Goal: Download file/media

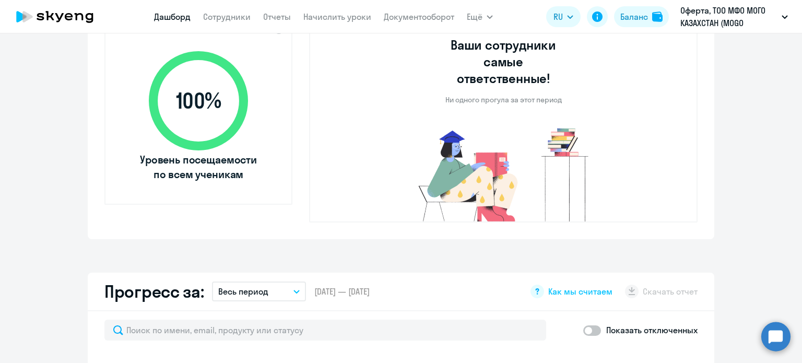
scroll to position [261, 0]
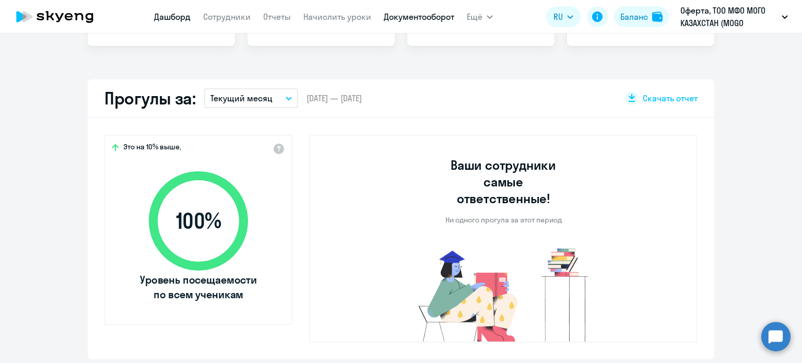
click at [413, 14] on link "Документооборот" at bounding box center [419, 16] width 71 height 10
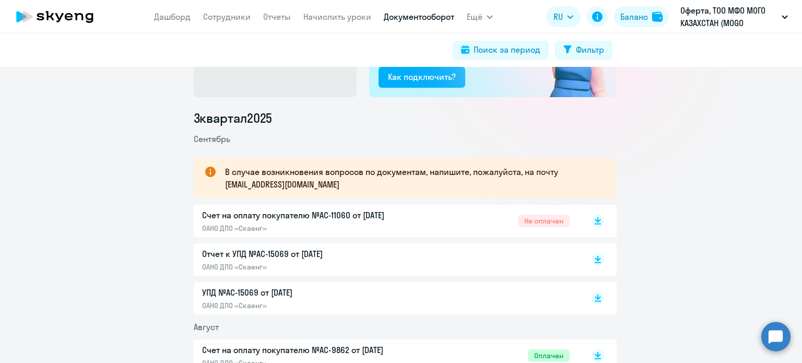
scroll to position [157, 0]
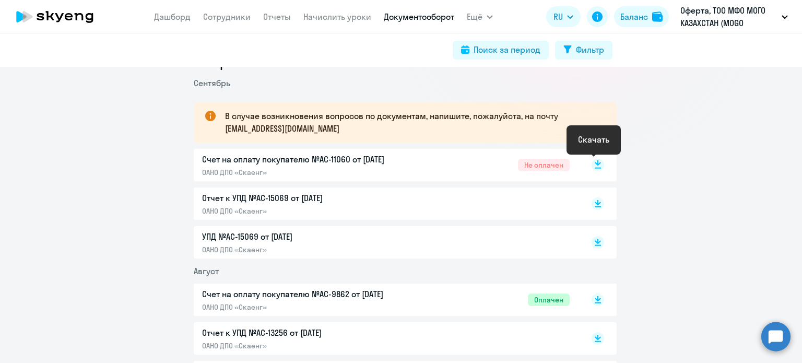
click at [594, 167] on rect at bounding box center [598, 165] width 13 height 13
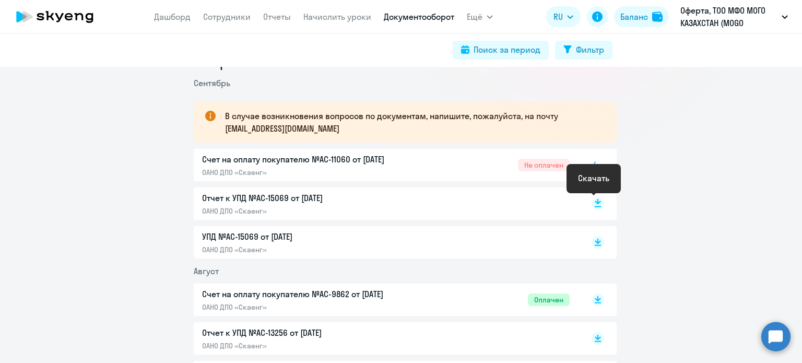
click at [596, 200] on rect at bounding box center [598, 203] width 13 height 13
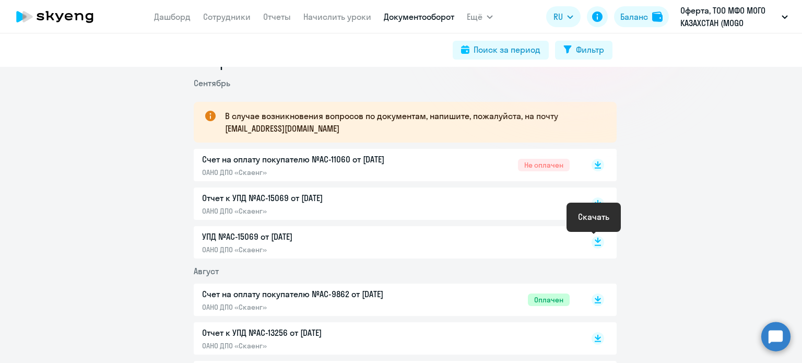
drag, startPoint x: 595, startPoint y: 244, endPoint x: 564, endPoint y: 237, distance: 32.6
click at [594, 242] on rect at bounding box center [598, 242] width 13 height 13
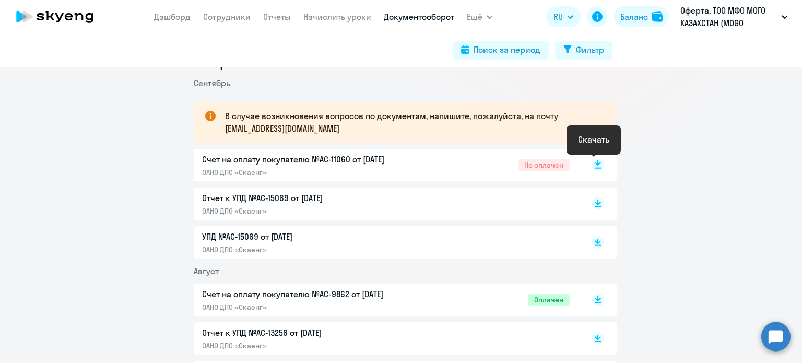
click at [595, 167] on rect at bounding box center [598, 165] width 13 height 13
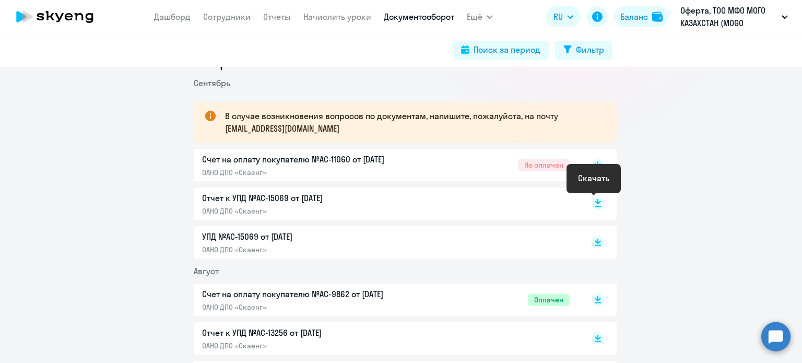
click at [592, 208] on rect at bounding box center [598, 203] width 13 height 13
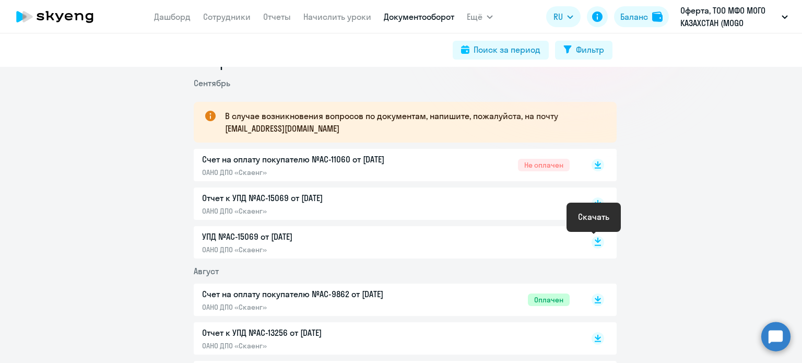
click at [592, 242] on rect at bounding box center [598, 242] width 13 height 13
click at [377, 162] on p "Счет на оплату покупателю №AC-11060 от [DATE]" at bounding box center [311, 159] width 219 height 13
click at [329, 203] on p "Отчет к УПД №AC-15069 от [DATE]" at bounding box center [311, 198] width 219 height 13
click at [366, 238] on p "УПД №AC-15069 от [DATE]" at bounding box center [311, 236] width 219 height 13
click at [592, 242] on rect at bounding box center [598, 242] width 13 height 13
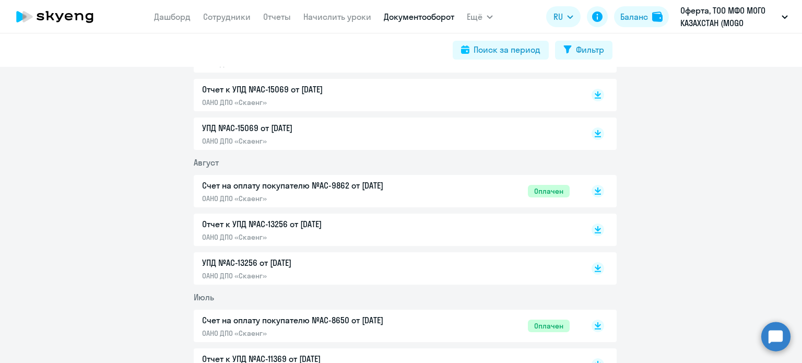
scroll to position [313, 0]
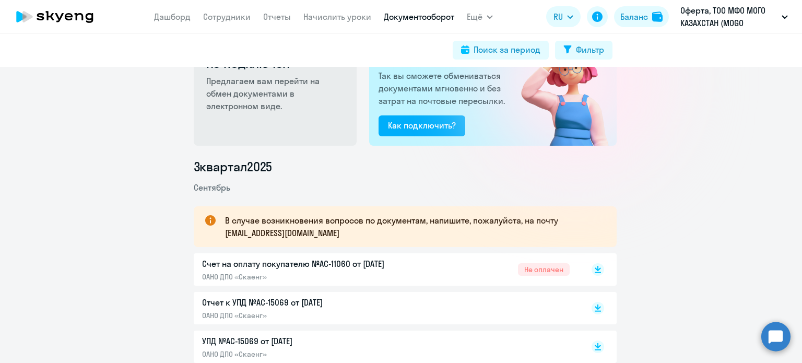
drag, startPoint x: 170, startPoint y: 16, endPoint x: 173, endPoint y: 27, distance: 11.1
click at [170, 16] on link "Дашборд" at bounding box center [172, 16] width 37 height 10
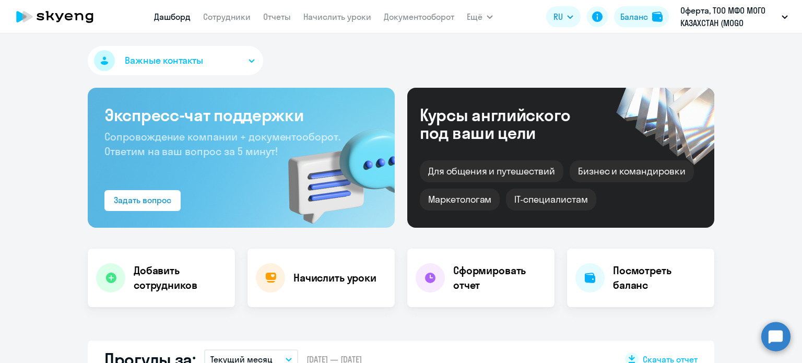
click at [191, 61] on span "Важные контакты" at bounding box center [164, 61] width 78 height 14
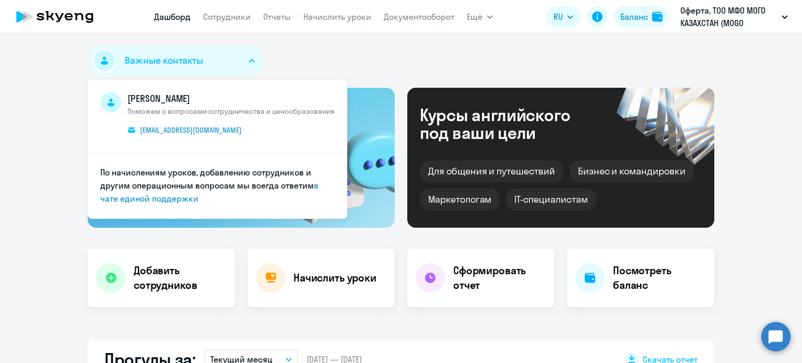
click at [342, 60] on div "Важные контакты [PERSON_NAME] Поможем с вопросами сотрудничества и ценообразова…" at bounding box center [401, 62] width 627 height 33
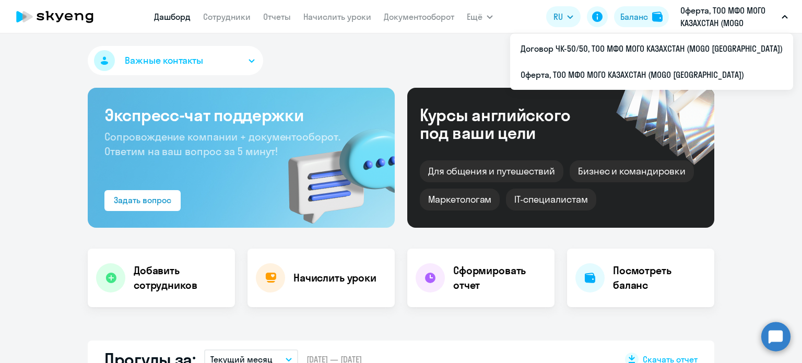
click at [707, 15] on p "Оферта, ТОО МФО МОГО КАЗАХСТАН (MOGO [GEOGRAPHIC_DATA])" at bounding box center [729, 16] width 97 height 25
select select "30"
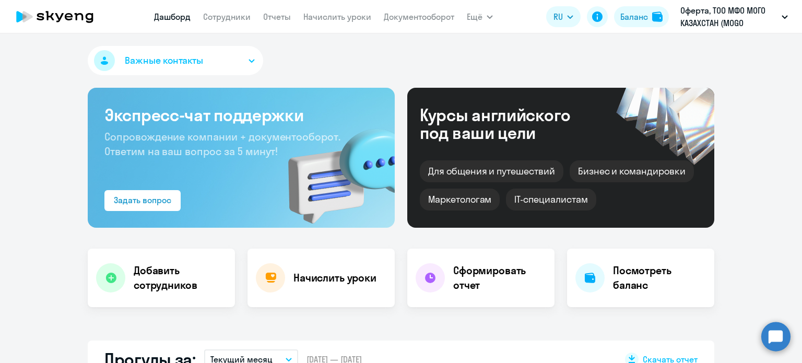
click at [707, 15] on p "Оферта, ТОО МФО МОГО КАЗАХСТАН (MOGO [GEOGRAPHIC_DATA])" at bounding box center [729, 16] width 97 height 25
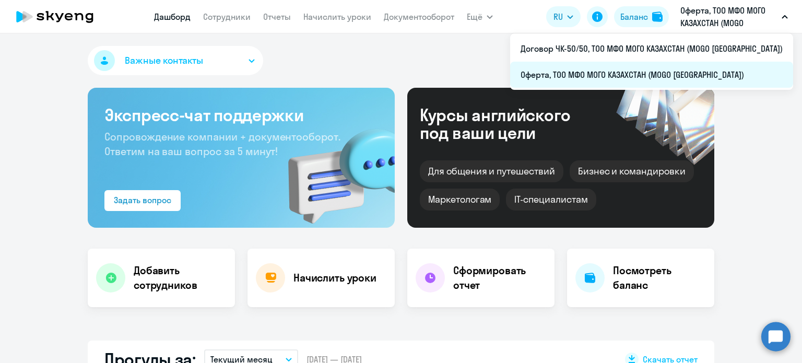
click at [650, 80] on li "Оферта, ТОО МФО МОГО КАЗАХСТАН (MOGO [GEOGRAPHIC_DATA])" at bounding box center [651, 75] width 283 height 26
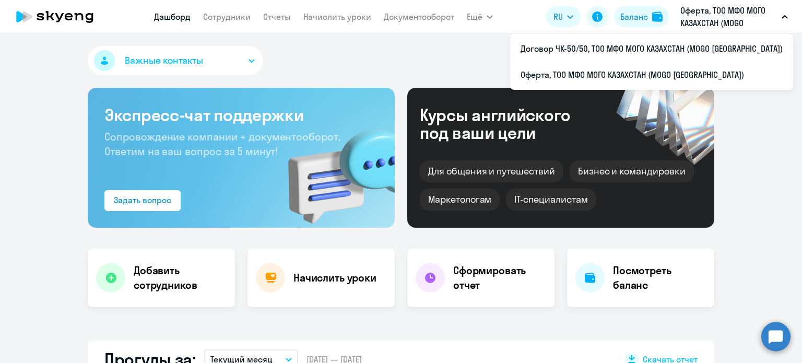
click at [686, 25] on p "Оферта, ТОО МФО МОГО КАЗАХСТАН (MOGO [GEOGRAPHIC_DATA])" at bounding box center [729, 16] width 97 height 25
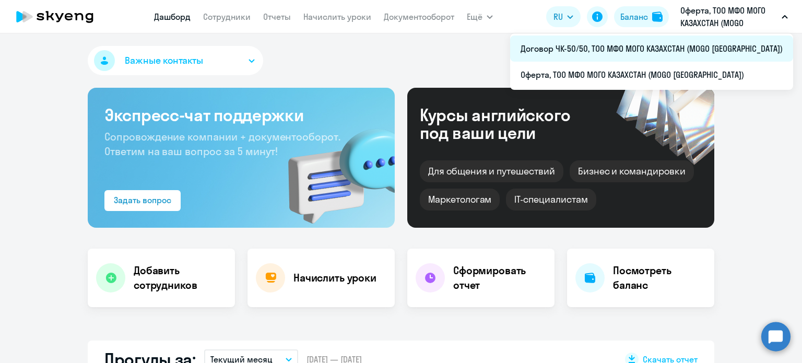
click at [681, 45] on li "Договор ЧК-50/50, ТОО МФО МОГО КАЗАХСТАН (MOGO [GEOGRAPHIC_DATA])" at bounding box center [651, 49] width 283 height 26
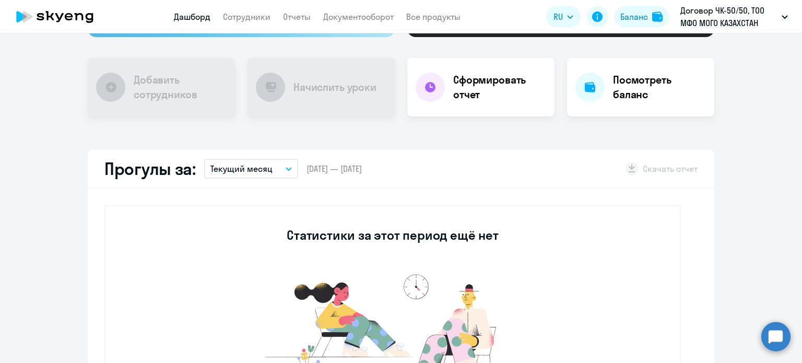
scroll to position [313, 0]
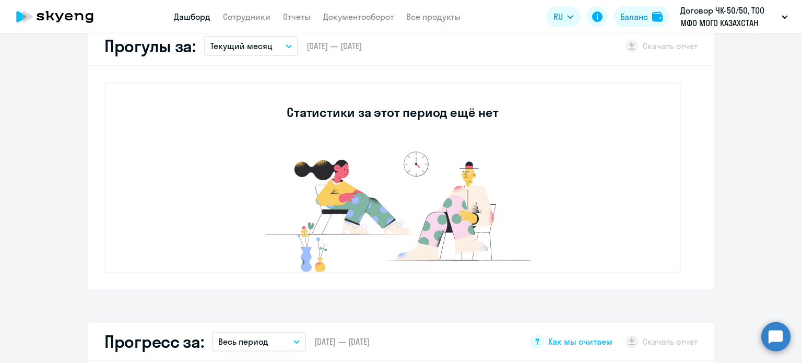
drag, startPoint x: 33, startPoint y: 18, endPoint x: 40, endPoint y: 23, distance: 8.7
click at [34, 19] on icon at bounding box center [55, 17] width 92 height 26
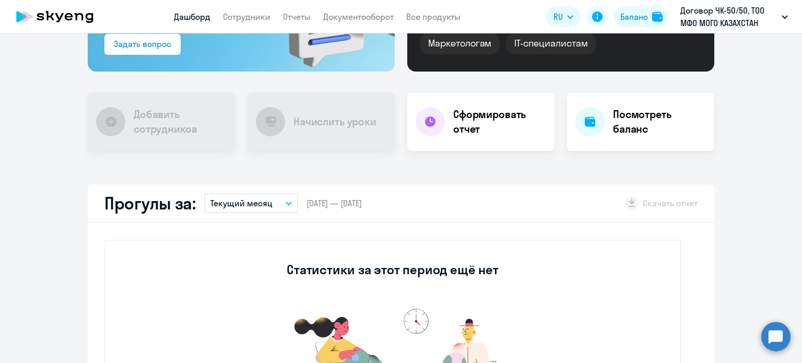
scroll to position [104, 0]
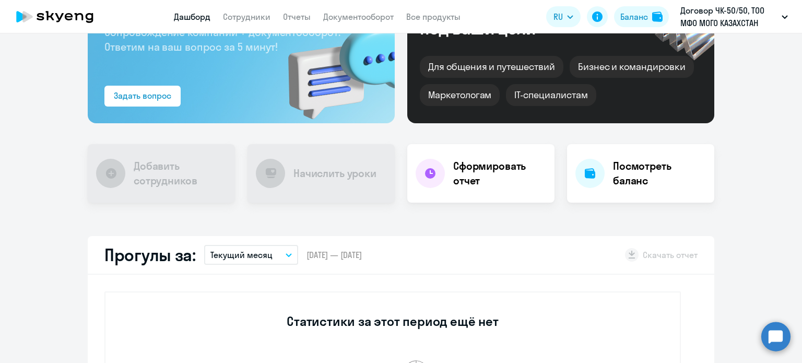
click at [19, 12] on icon at bounding box center [21, 16] width 10 height 11
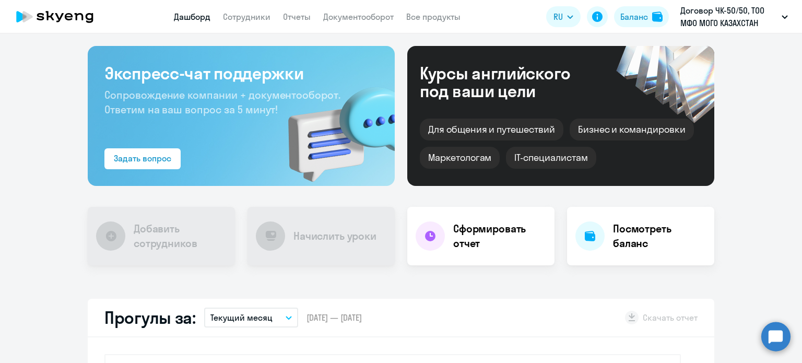
scroll to position [0, 0]
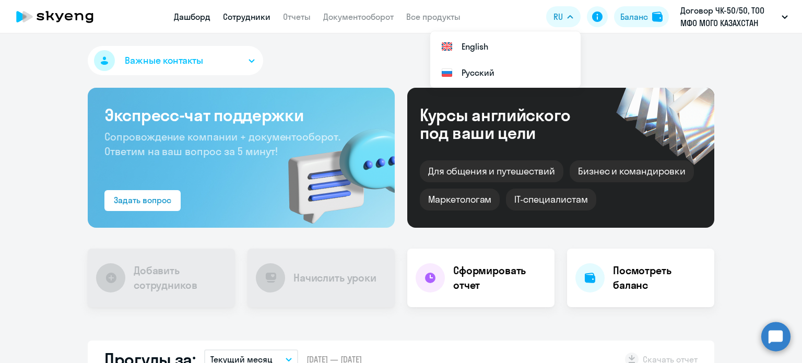
click at [251, 15] on link "Сотрудники" at bounding box center [247, 16] width 48 height 10
